Goal: Task Accomplishment & Management: Manage account settings

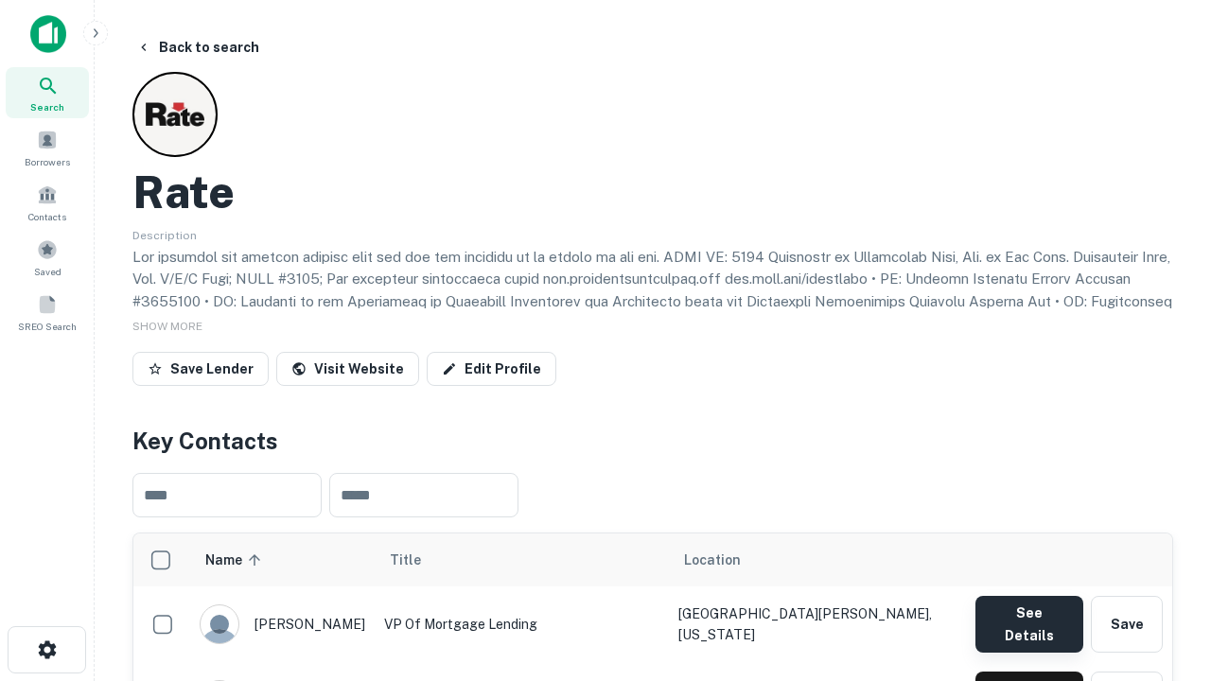
click at [1028, 615] on button "See Details" at bounding box center [1029, 624] width 108 height 57
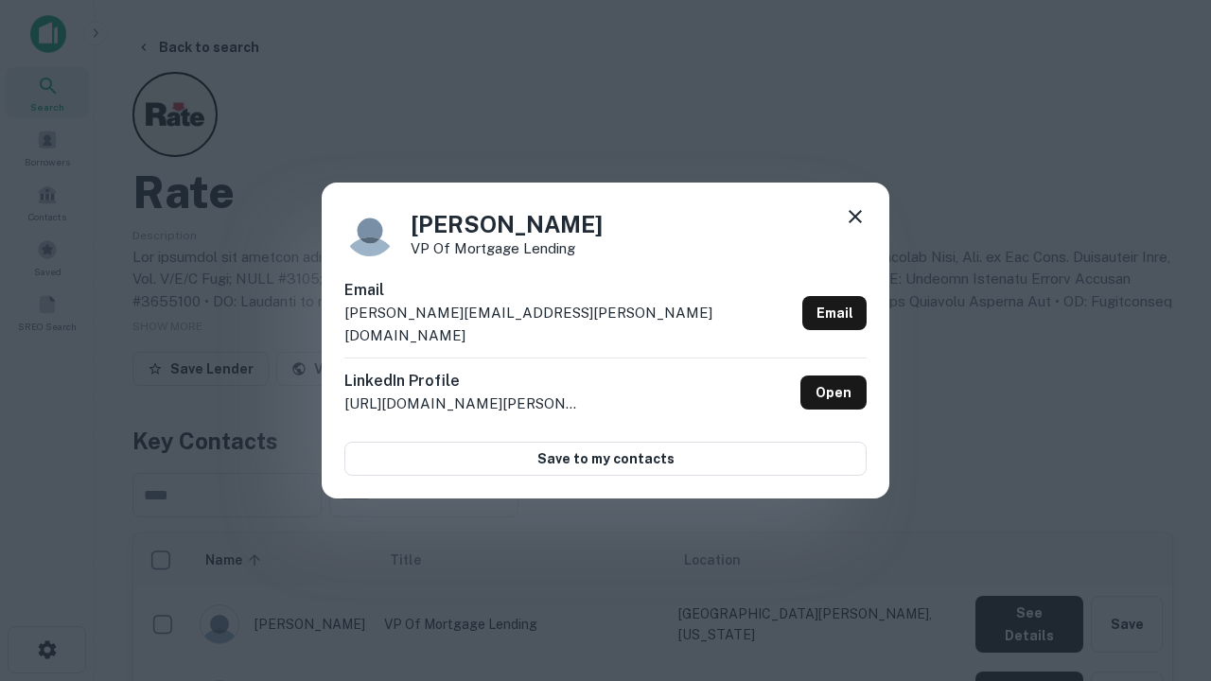
click at [855, 228] on icon at bounding box center [855, 216] width 23 height 23
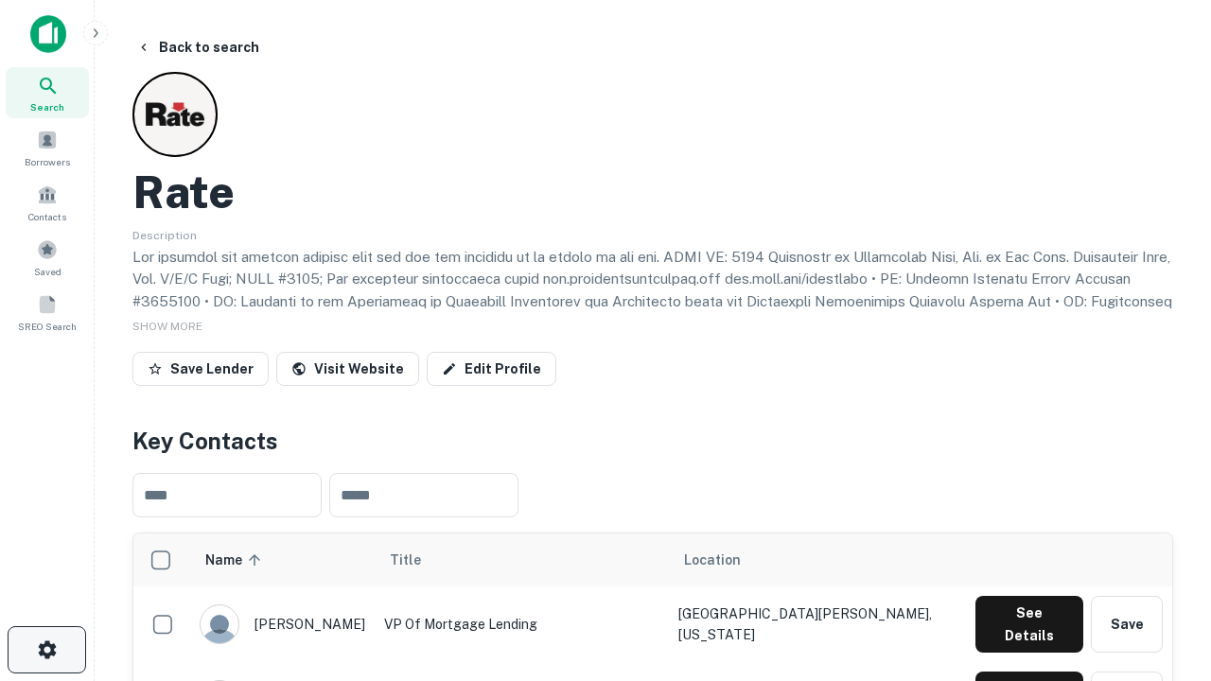
click at [46, 650] on icon "button" at bounding box center [47, 650] width 23 height 23
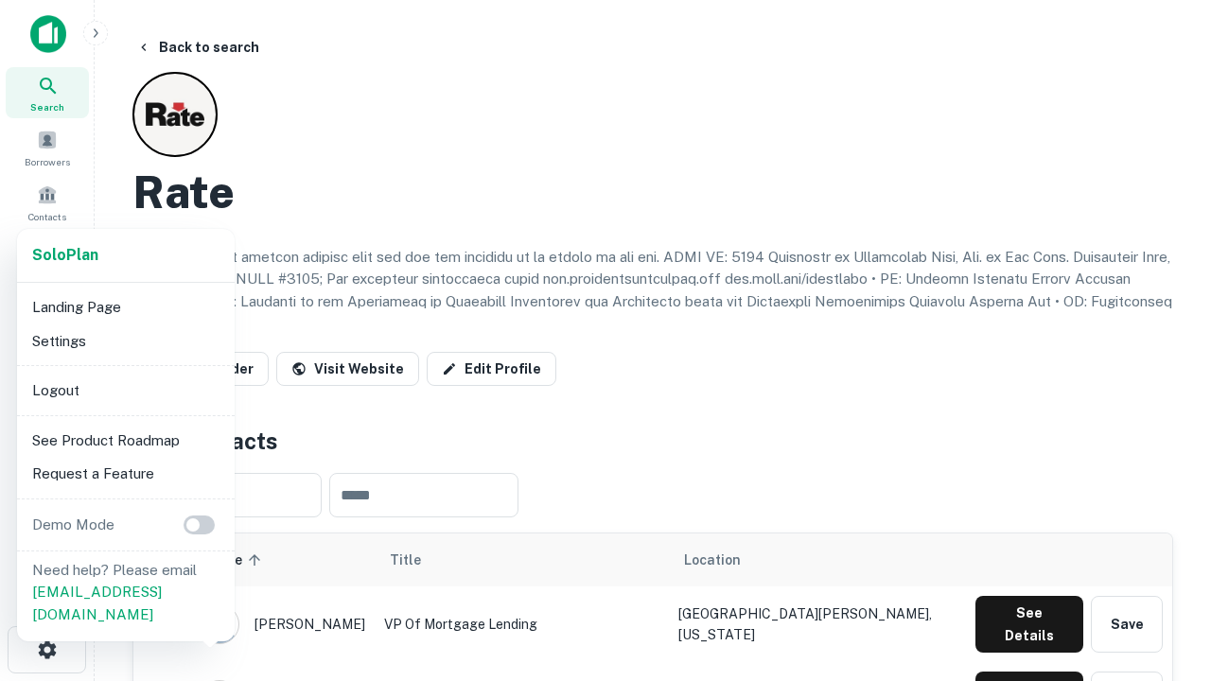
click at [125, 390] on li "Logout" at bounding box center [126, 391] width 202 height 34
